Goal: Task Accomplishment & Management: Complete application form

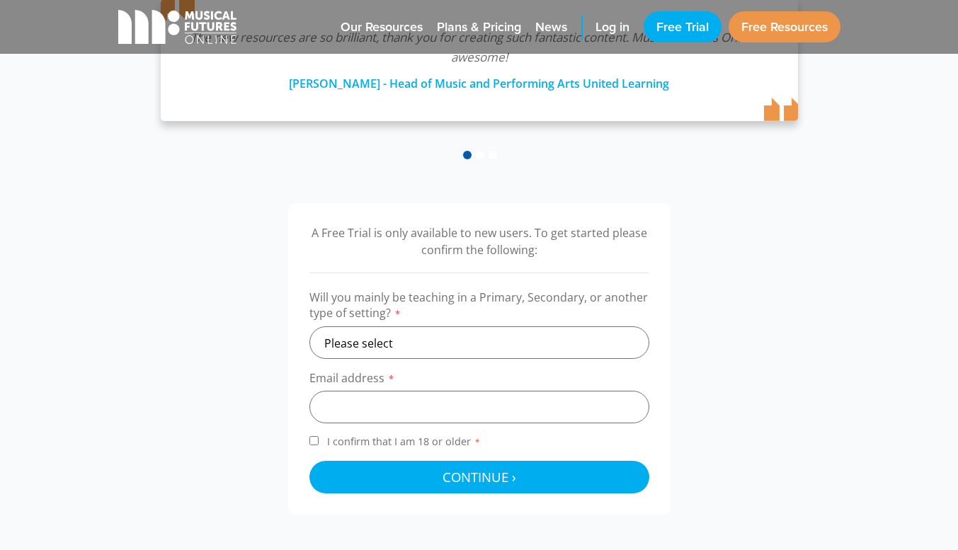
scroll to position [354, 0]
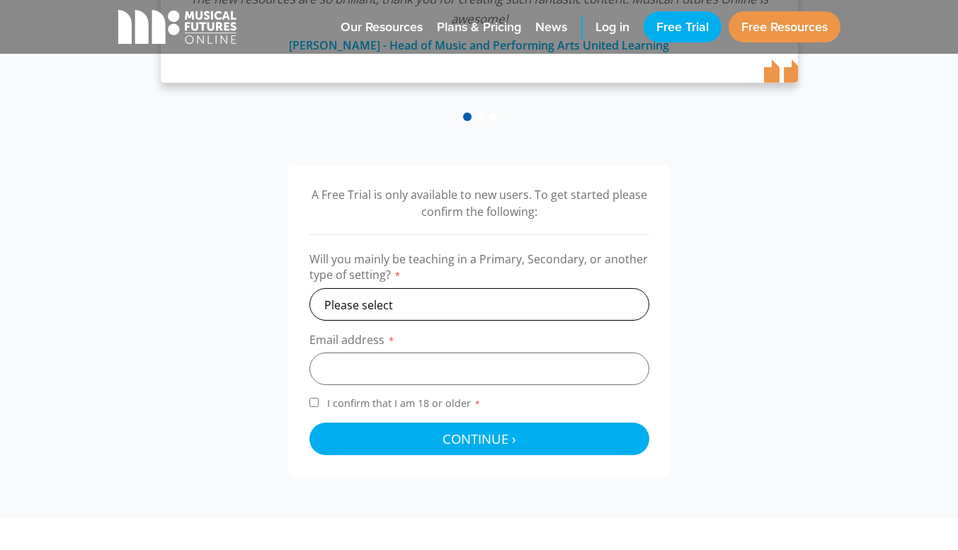
click at [530, 303] on select "Please select Primary Secondary Other" at bounding box center [479, 304] width 340 height 33
select select "secondary"
click at [309, 288] on select "Please select Primary Secondary Other" at bounding box center [479, 304] width 340 height 33
click at [425, 370] on input "email" at bounding box center [479, 369] width 340 height 33
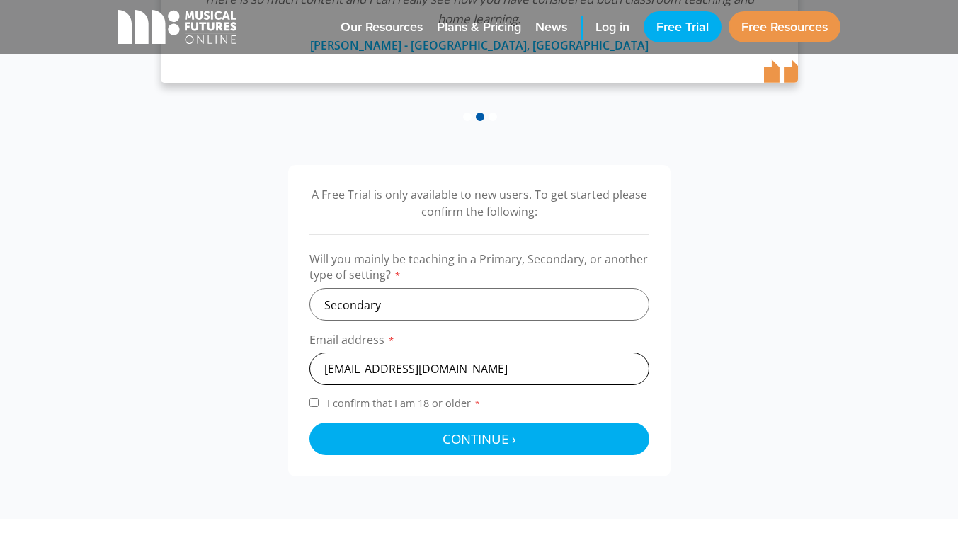
type input "hcoogan@colaistebride.com"
click at [316, 403] on input "I confirm that I am 18 or older *" at bounding box center [313, 402] width 9 height 9
checkbox input "true"
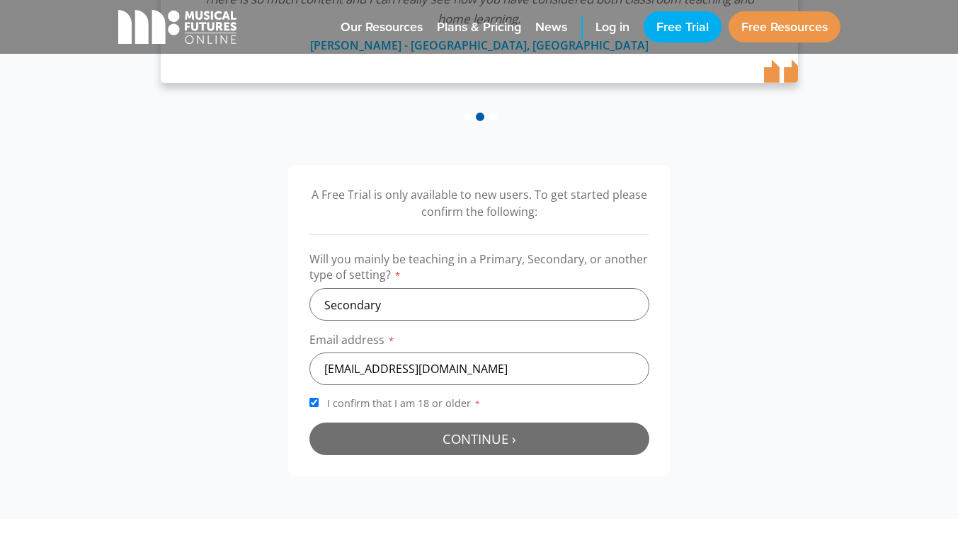
click at [483, 438] on span "Continue ›" at bounding box center [480, 439] width 74 height 18
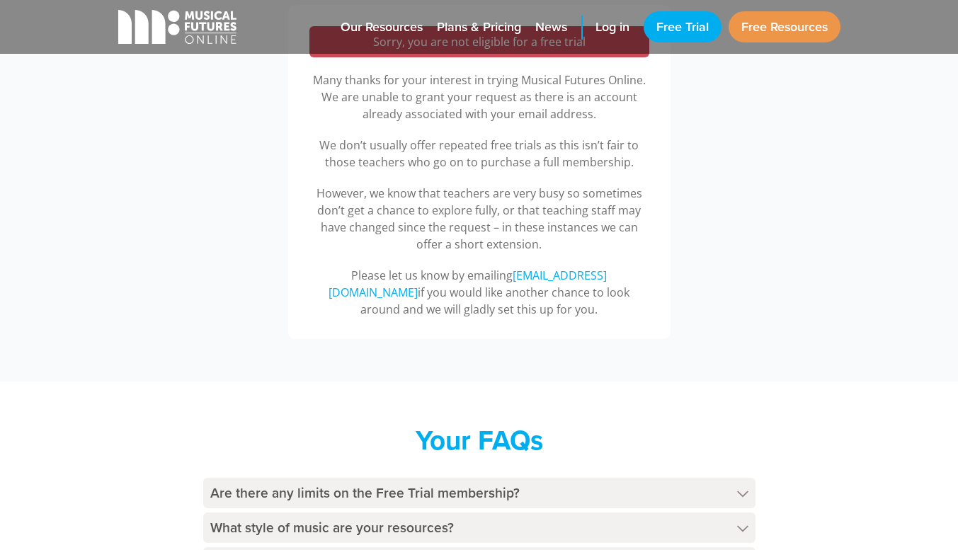
scroll to position [392, 0]
